Goal: Task Accomplishment & Management: Use online tool/utility

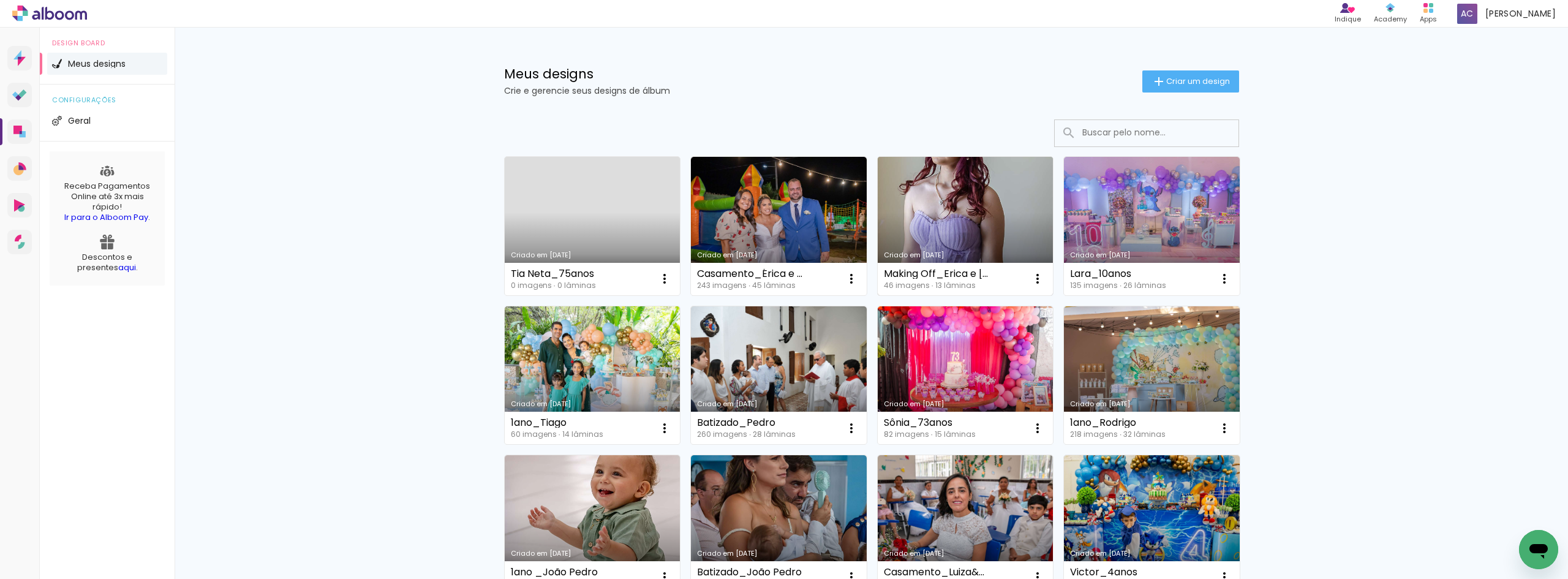
click at [924, 189] on link "Criado em [DATE]" at bounding box center [965, 226] width 176 height 139
